Goal: Information Seeking & Learning: Check status

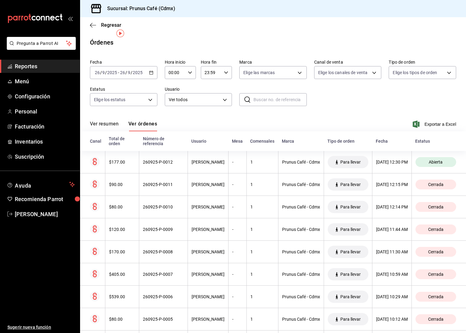
scroll to position [9, 0]
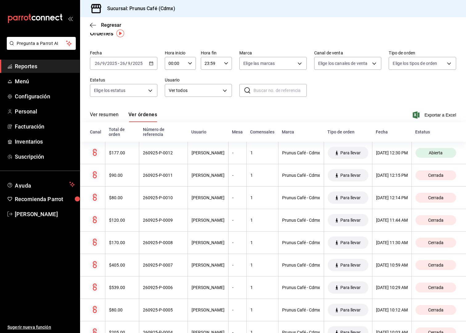
click at [43, 66] on span "Reportes" at bounding box center [45, 66] width 60 height 8
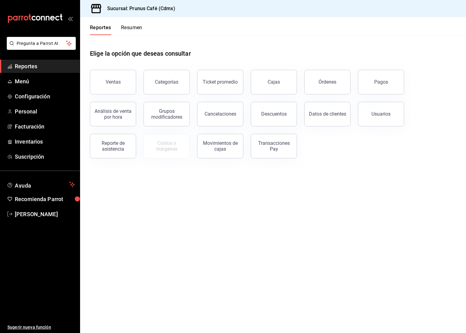
click at [129, 23] on div "Reportes Resumen" at bounding box center [111, 26] width 62 height 18
click at [132, 24] on div "Reportes Resumen" at bounding box center [111, 26] width 62 height 18
click at [132, 27] on button "Resumen" at bounding box center [131, 30] width 21 height 10
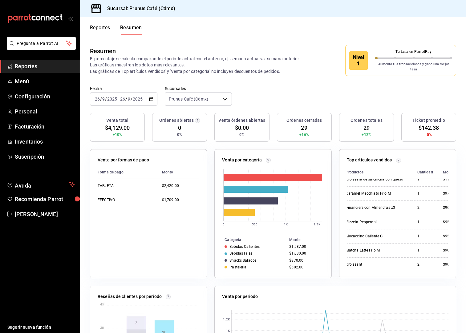
click at [146, 99] on div "[DATE] [DATE] - [DATE] [DATE]" at bounding box center [123, 99] width 67 height 13
click at [114, 184] on span "Rango de fechas" at bounding box center [119, 187] width 48 height 6
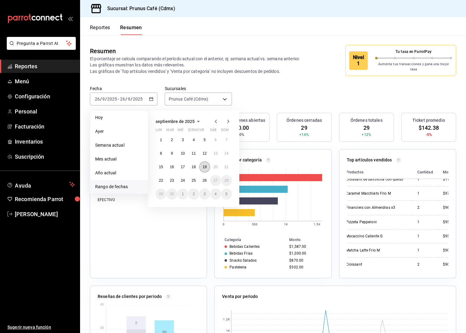
click at [206, 165] on abbr "19" at bounding box center [204, 167] width 4 height 4
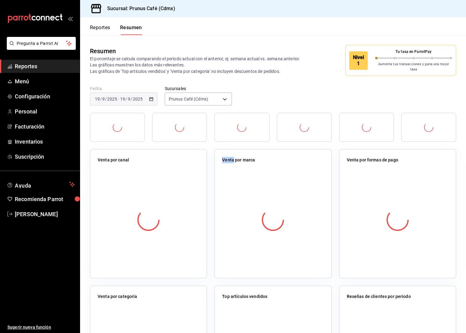
click at [206, 163] on div "Venta por canal" at bounding box center [148, 213] width 117 height 129
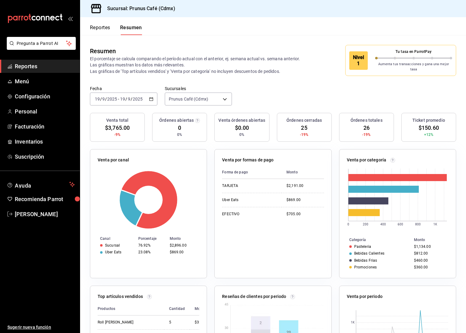
click at [101, 29] on button "Reportes" at bounding box center [100, 30] width 20 height 10
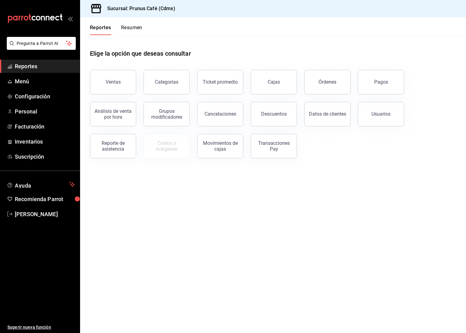
click at [128, 25] on button "Resumen" at bounding box center [131, 30] width 21 height 10
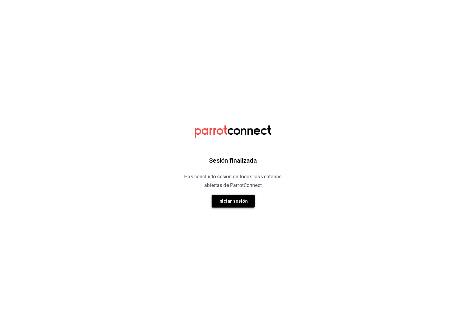
click at [214, 202] on button "Iniciar sesión" at bounding box center [232, 201] width 43 height 13
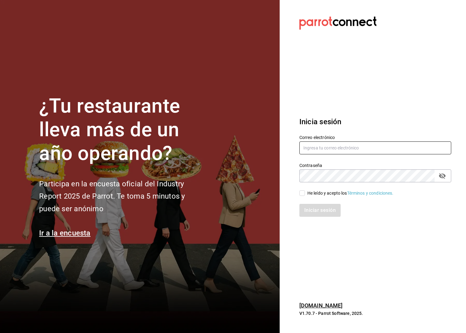
type input "[DOMAIN_NAME][EMAIL_ADDRESS][DOMAIN_NAME]"
click at [302, 189] on div "He leído y acepto los Términos y condiciones." at bounding box center [371, 189] width 159 height 14
click at [302, 193] on input "He leído y acepto los Términos y condiciones." at bounding box center [302, 193] width 6 height 6
checkbox input "true"
click at [316, 210] on button "Iniciar sesión" at bounding box center [320, 210] width 42 height 13
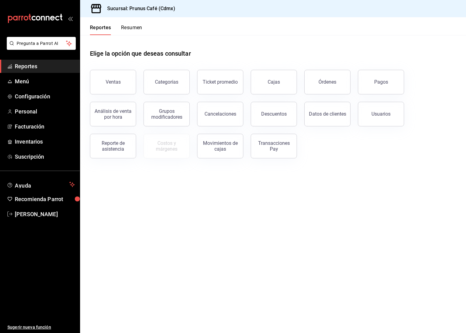
click at [131, 26] on button "Resumen" at bounding box center [131, 30] width 21 height 10
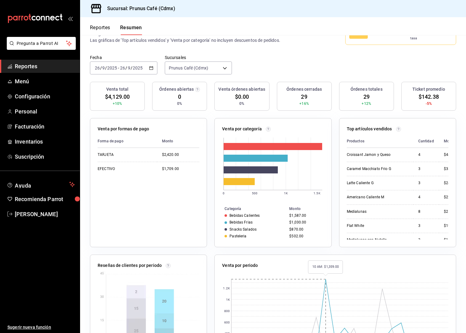
scroll to position [0, 0]
click at [98, 24] on div "Reportes Resumen" at bounding box center [111, 26] width 62 height 18
click at [99, 27] on button "Reportes" at bounding box center [100, 30] width 20 height 10
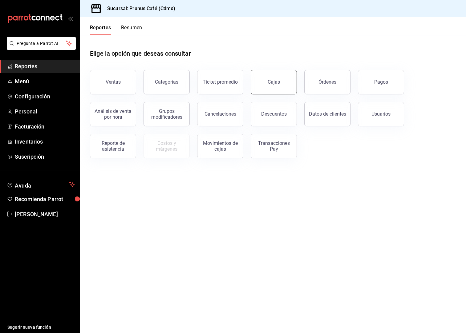
click at [274, 80] on div "Cajas" at bounding box center [273, 81] width 13 height 7
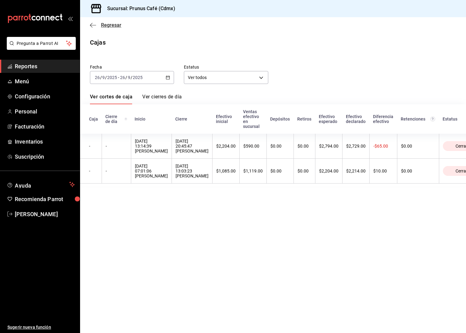
click at [95, 26] on icon "button" at bounding box center [93, 25] width 6 height 6
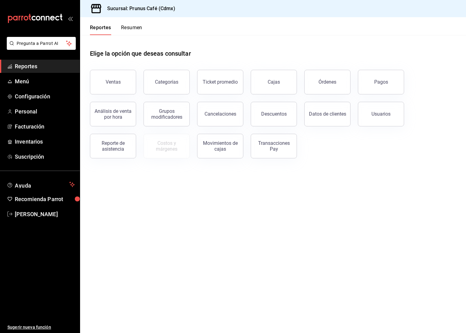
click at [135, 26] on button "Resumen" at bounding box center [131, 30] width 21 height 10
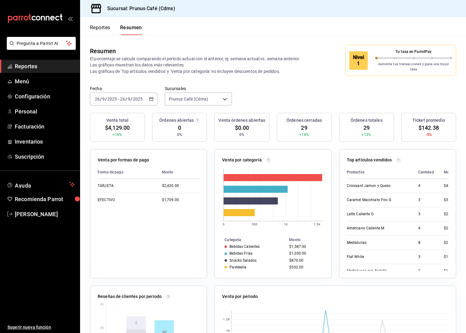
click at [138, 97] on input "2025" at bounding box center [137, 99] width 10 height 5
click at [118, 142] on span "Semana actual" at bounding box center [119, 145] width 48 height 6
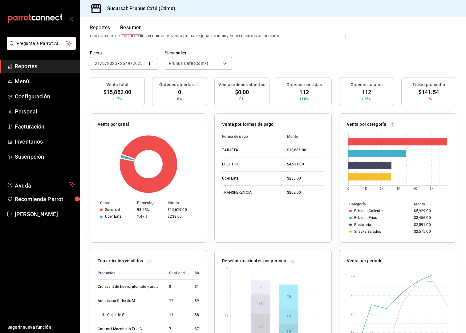
scroll to position [35, 0]
click at [29, 85] on span "Menú" at bounding box center [45, 81] width 60 height 8
